Goal: Information Seeking & Learning: Learn about a topic

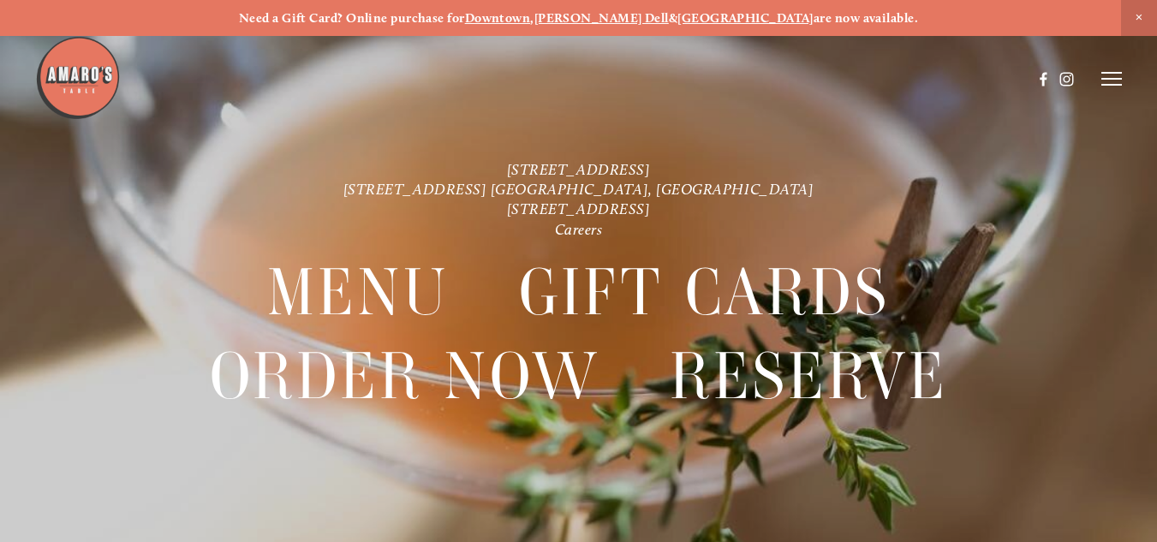
click at [65, 69] on img at bounding box center [78, 78] width 86 height 86
click at [1109, 73] on line at bounding box center [1111, 73] width 21 height 0
click at [797, 77] on span "Menu" at bounding box center [812, 78] width 32 height 15
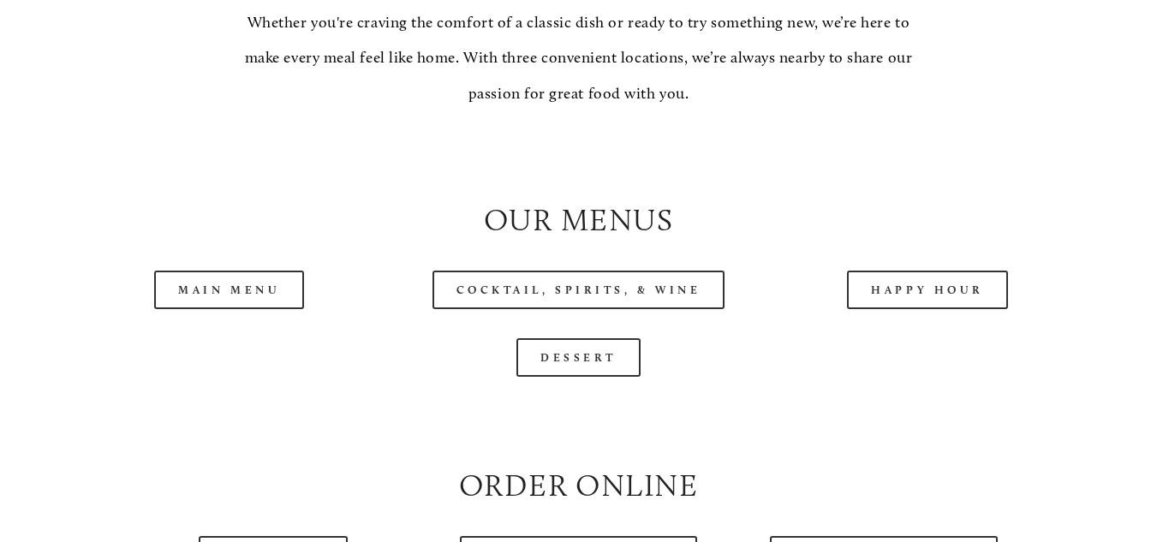
scroll to position [1541, 0]
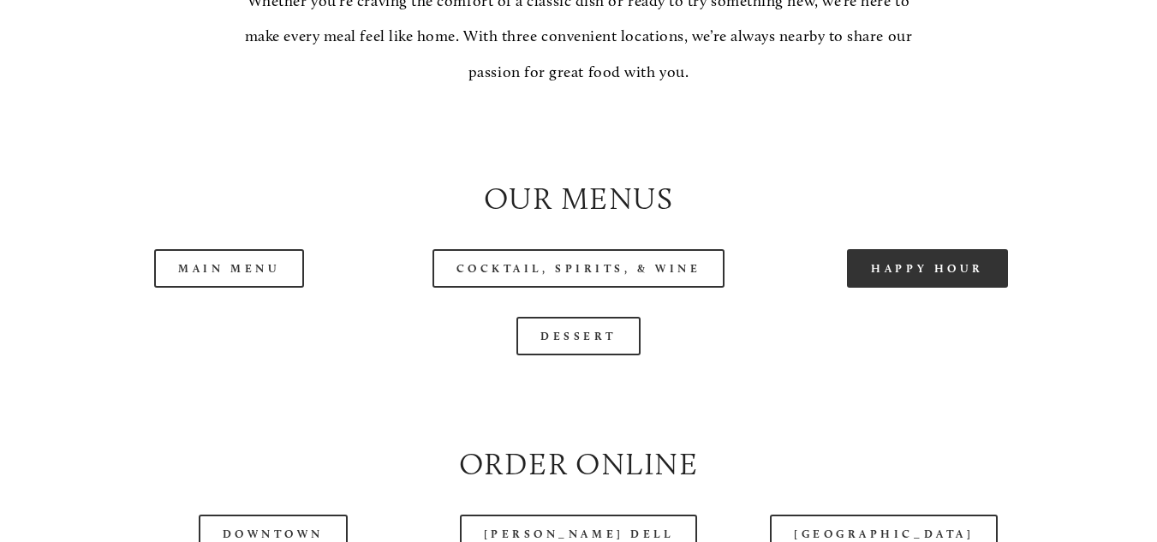
click at [894, 277] on link "Happy Hour" at bounding box center [927, 268] width 161 height 39
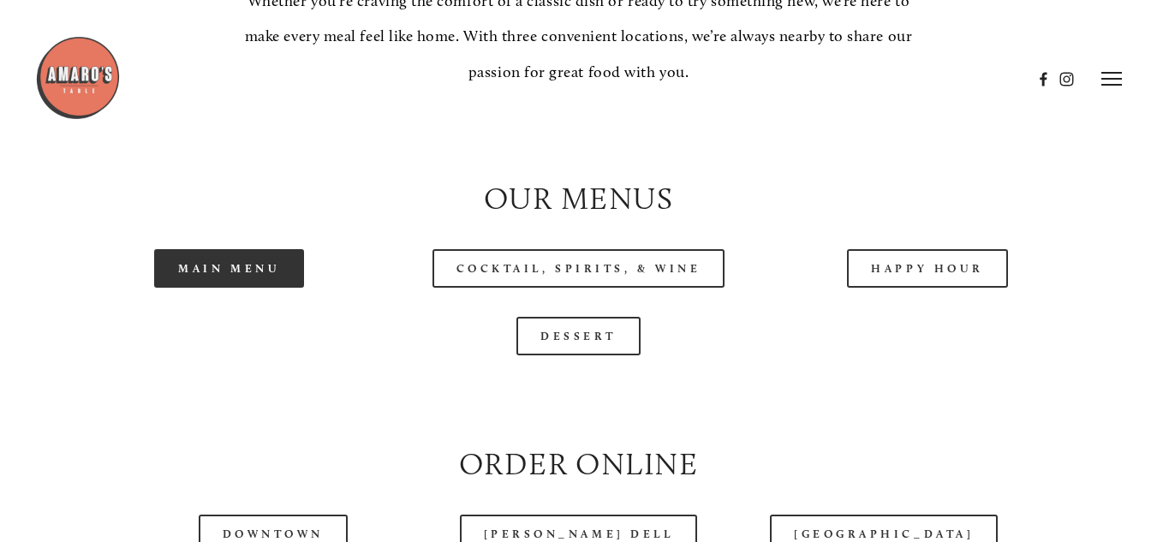
click at [258, 283] on link "Main Menu" at bounding box center [229, 268] width 150 height 39
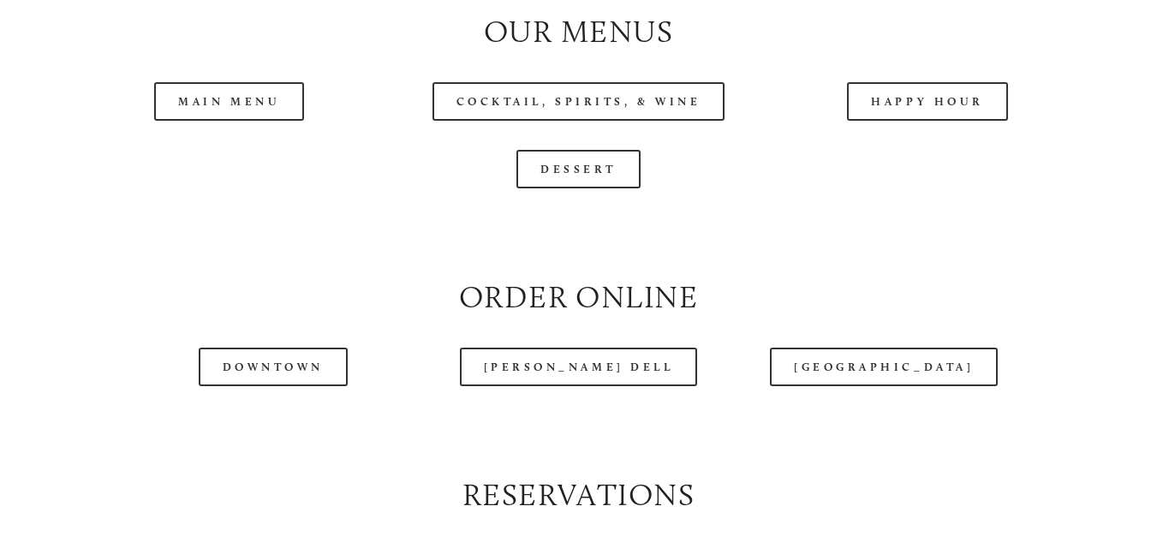
scroll to position [1713, 0]
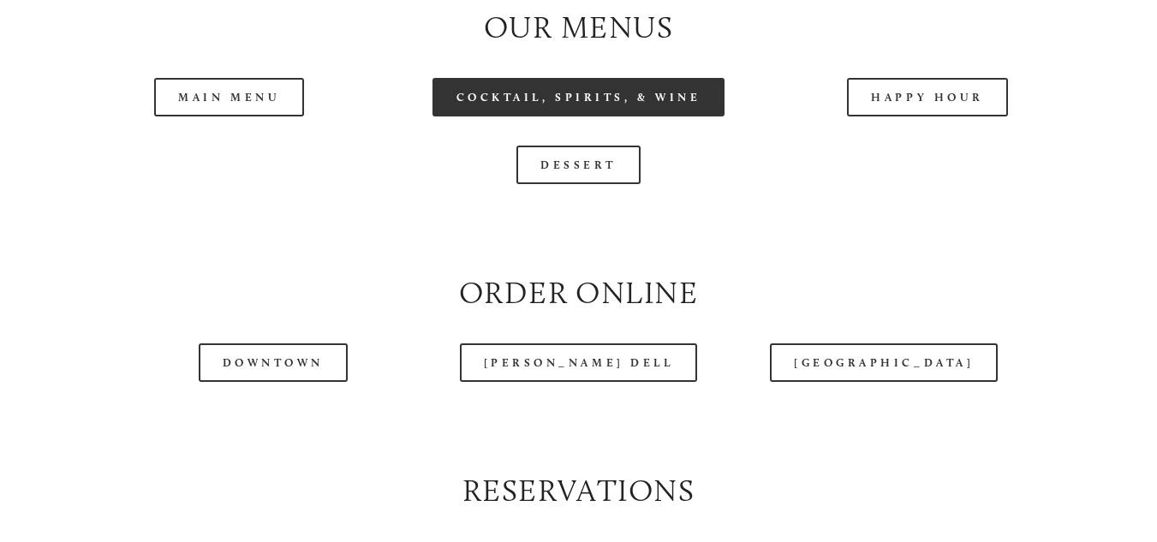
click at [593, 116] on link "Cocktail, Spirits, & Wine" at bounding box center [578, 97] width 293 height 39
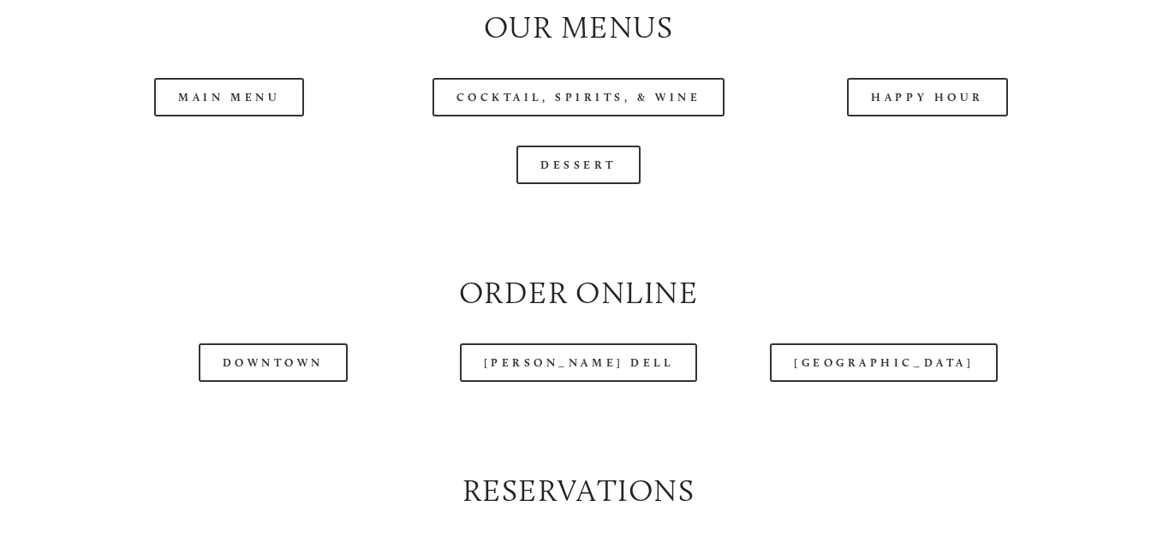
click at [918, 108] on header "Menu Order Now Visit Gallery 0" at bounding box center [579, 36] width 1088 height 158
click at [928, 107] on header "Menu Order Now Visit Gallery 0" at bounding box center [579, 36] width 1088 height 158
click at [899, 108] on header "Menu Order Now Visit Gallery 0" at bounding box center [579, 36] width 1088 height 158
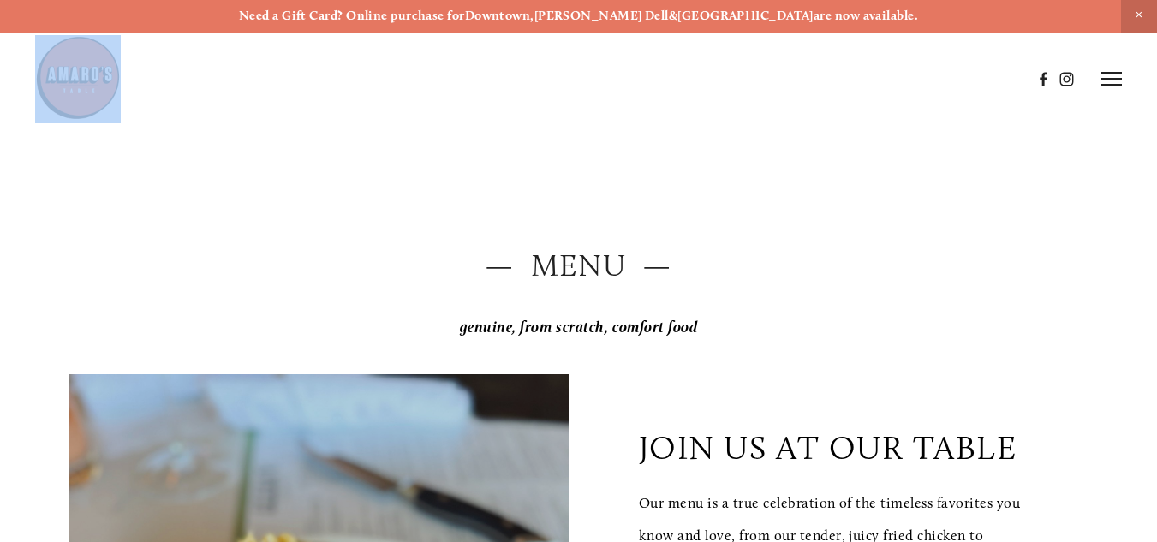
scroll to position [0, 0]
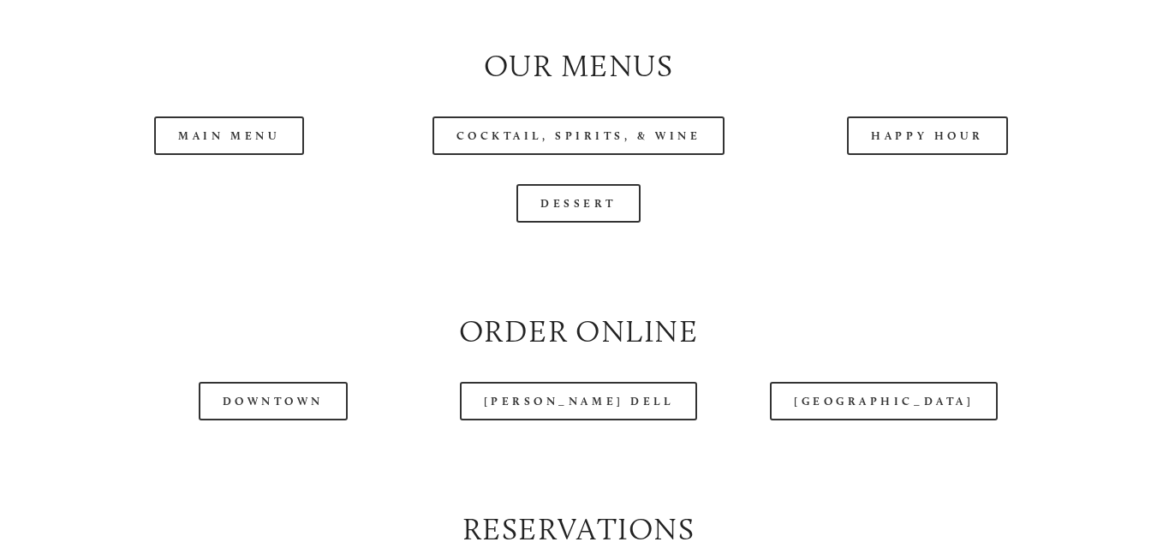
scroll to position [1713, 0]
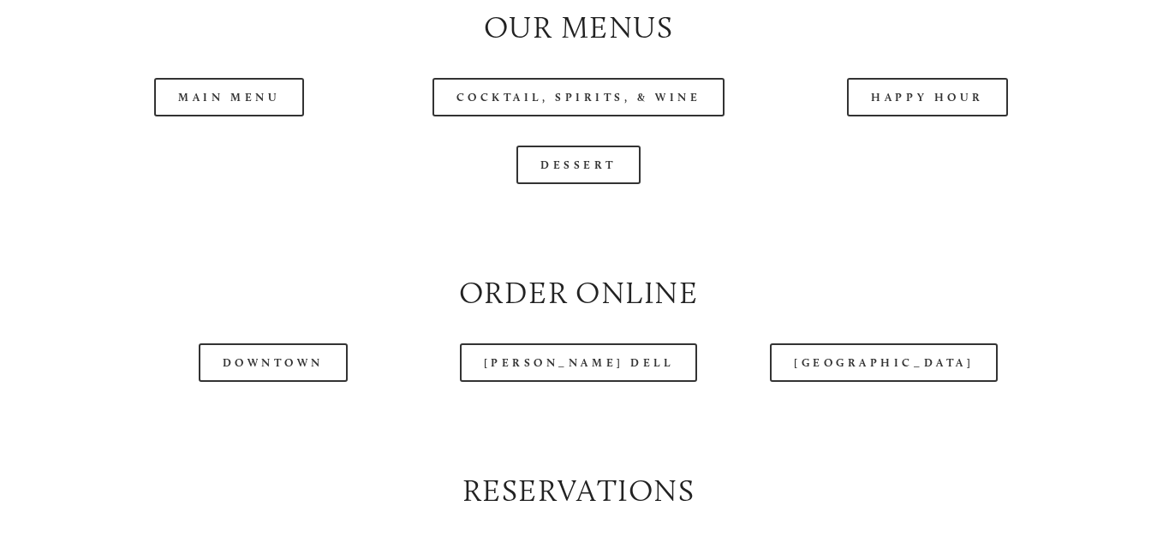
click at [233, 113] on header "Menu Order Now Visit Gallery 0" at bounding box center [579, 36] width 1088 height 158
click at [230, 105] on header "Menu Order Now Visit Gallery 0" at bounding box center [579, 36] width 1088 height 158
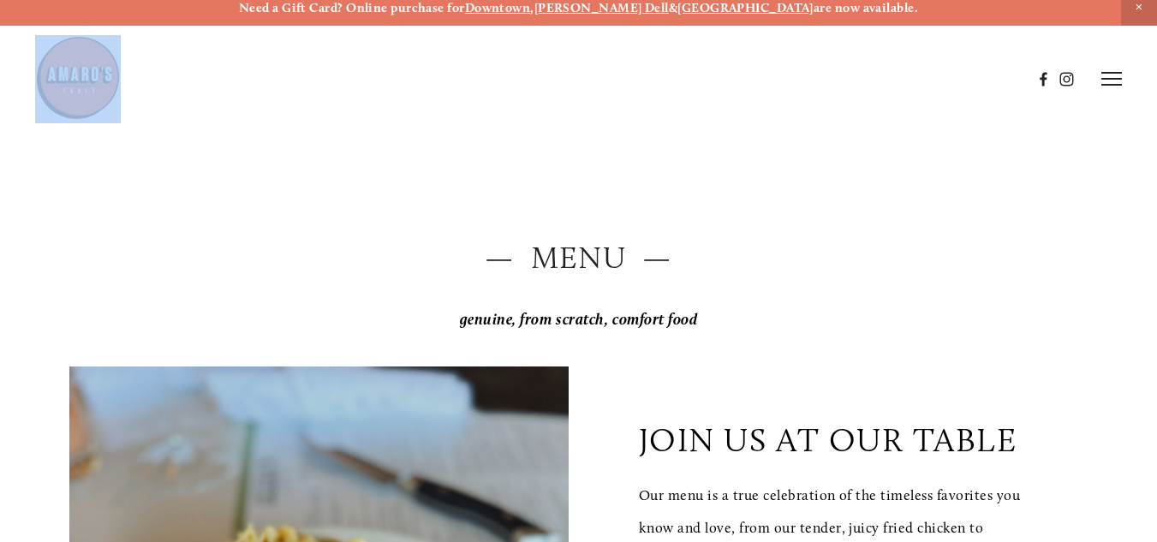
scroll to position [0, 0]
